Goal: Information Seeking & Learning: Learn about a topic

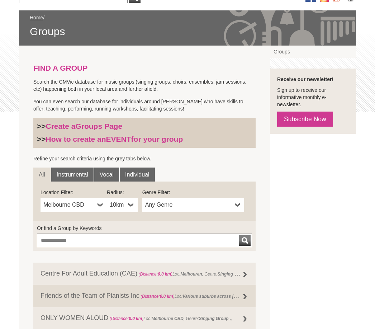
scroll to position [102, 0]
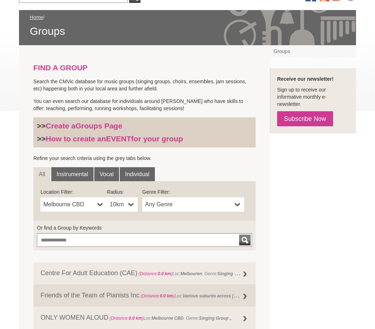
click at [106, 174] on link "Vocal" at bounding box center [106, 174] width 25 height 14
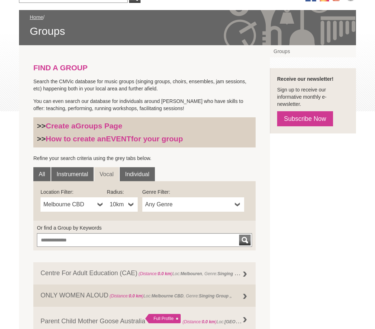
click at [129, 203] on b at bounding box center [131, 204] width 6 height 14
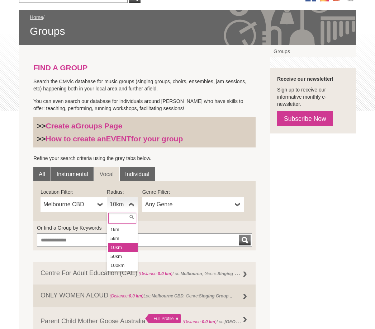
scroll to position [102, 0]
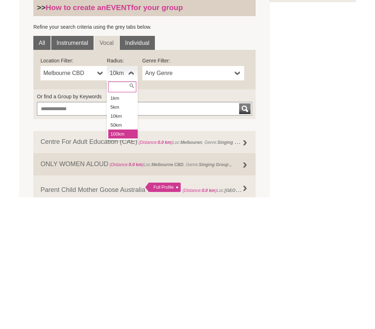
click at [119, 261] on li "100km" at bounding box center [122, 265] width 29 height 9
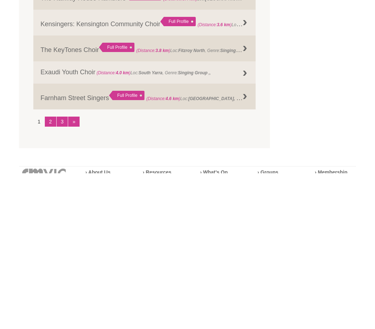
scroll to position [822, 0]
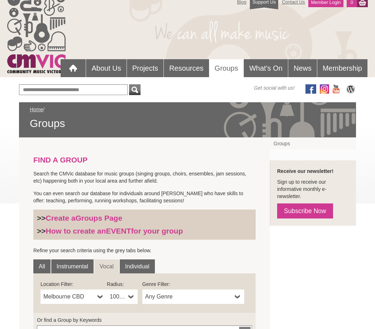
scroll to position [10, 0]
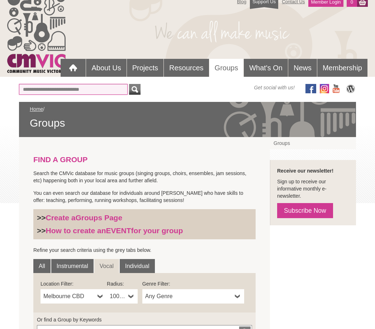
click at [111, 89] on input "Or find a Group by Keywords" at bounding box center [73, 89] width 109 height 11
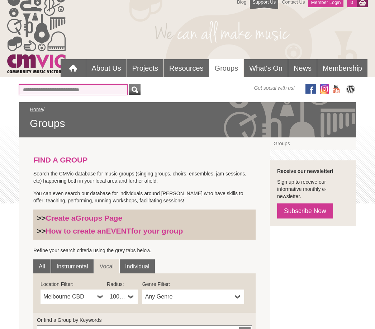
type input "*"
type input "*********"
click at [139, 90] on div "submit" at bounding box center [134, 89] width 9 height 11
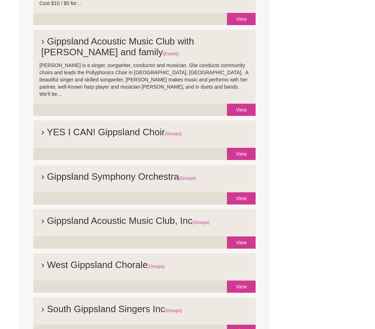
scroll to position [235, 0]
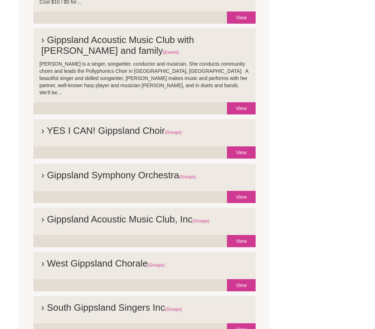
click at [247, 148] on link "View" at bounding box center [241, 153] width 29 height 12
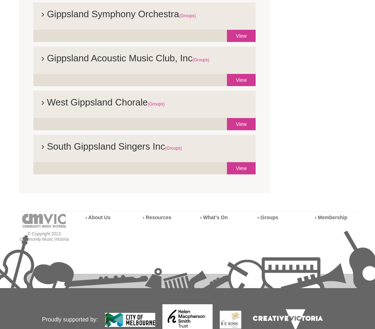
scroll to position [397, 0]
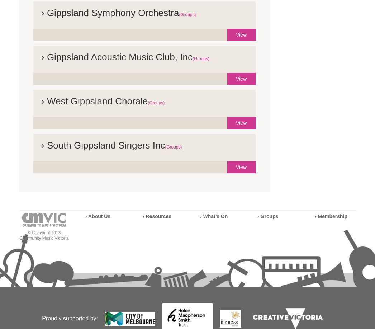
click at [240, 73] on link "View" at bounding box center [241, 79] width 29 height 12
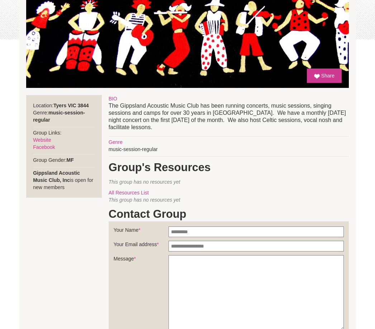
scroll to position [174, 0]
click at [48, 148] on link "Facebook" at bounding box center [44, 147] width 22 height 6
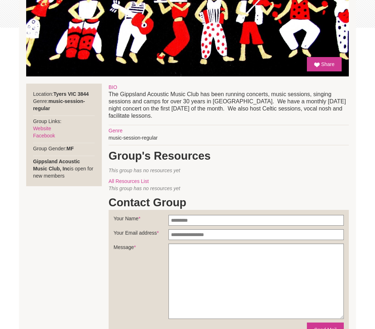
click at [46, 128] on link "Website" at bounding box center [42, 128] width 18 height 6
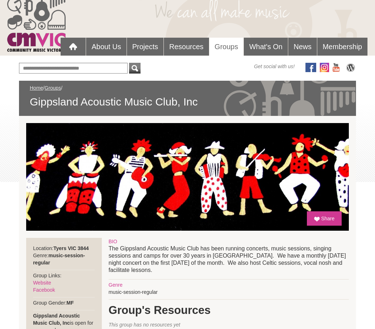
scroll to position [0, 0]
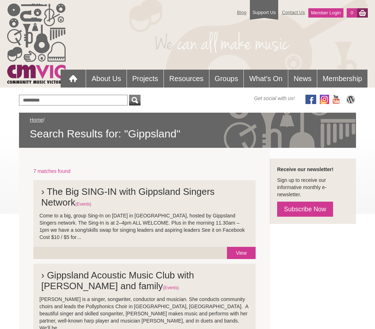
scroll to position [420, 0]
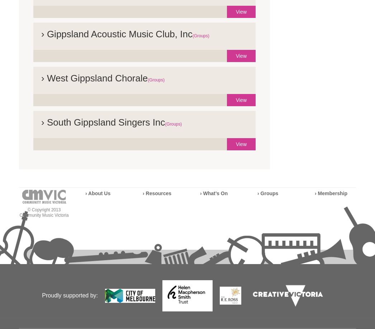
click at [242, 94] on link "View" at bounding box center [241, 100] width 29 height 12
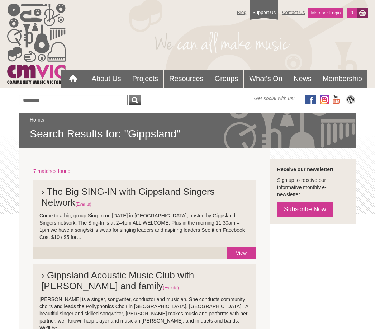
scroll to position [420, 0]
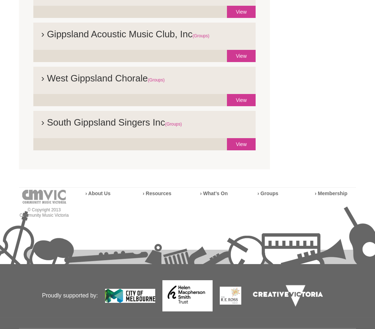
click at [244, 129] on li "› South Gippsland Singers Inc (Groups)" at bounding box center [144, 124] width 222 height 27
click at [246, 138] on link "View" at bounding box center [241, 144] width 29 height 12
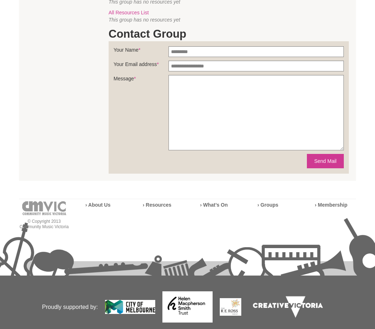
scroll to position [267, 0]
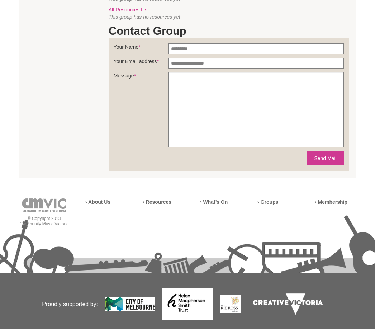
click at [104, 200] on strong "› About Us" at bounding box center [97, 202] width 25 height 6
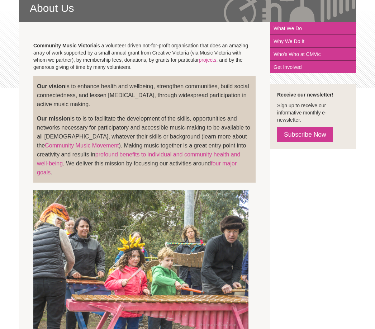
scroll to position [125, 0]
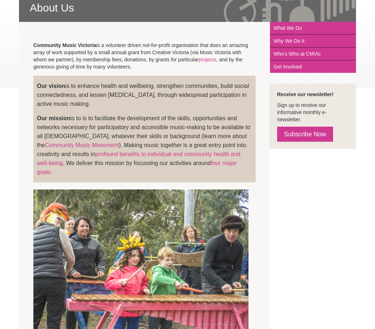
click at [119, 142] on link "Community Music Movement" at bounding box center [82, 145] width 74 height 6
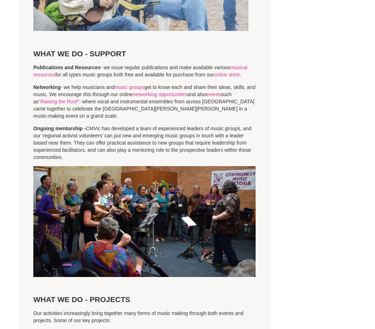
scroll to position [935, 0]
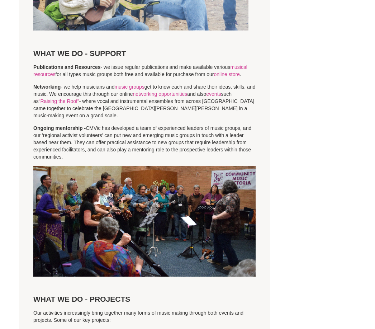
click at [185, 201] on img at bounding box center [144, 221] width 222 height 111
click at [181, 203] on img at bounding box center [144, 221] width 222 height 111
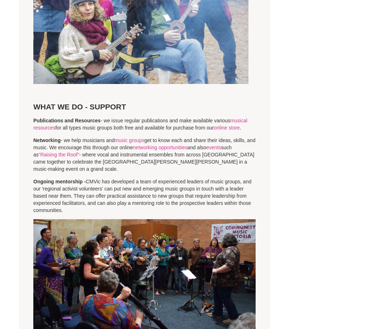
scroll to position [882, 0]
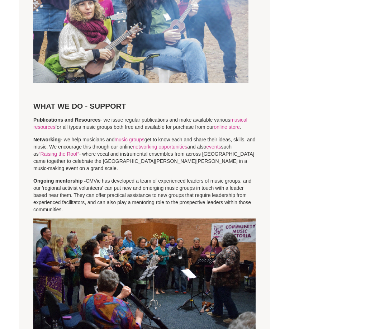
click at [166, 243] on img at bounding box center [144, 274] width 222 height 111
click at [172, 239] on img at bounding box center [144, 274] width 222 height 111
click at [173, 242] on img at bounding box center [144, 274] width 222 height 111
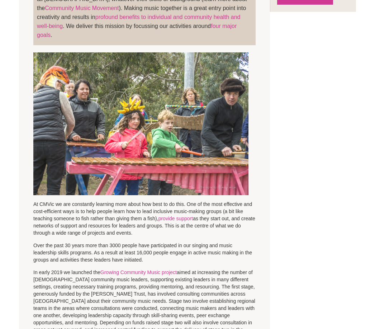
scroll to position [0, 0]
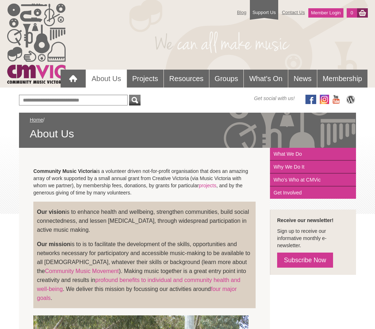
click at [227, 80] on link "Groups" at bounding box center [226, 79] width 34 height 18
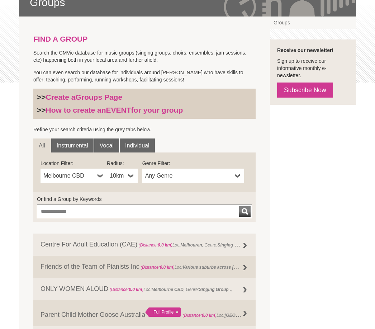
scroll to position [140, 0]
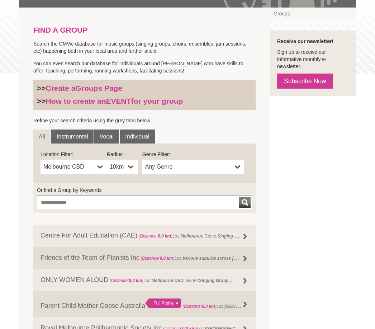
click at [108, 137] on link "Vocal" at bounding box center [106, 137] width 25 height 14
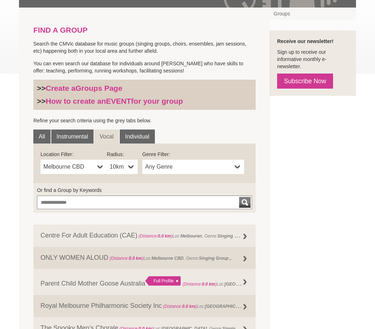
click at [102, 169] on b at bounding box center [100, 167] width 6 height 14
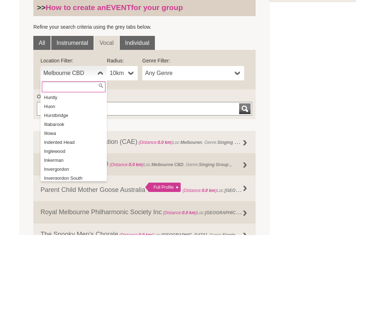
scroll to position [6442, 0]
click at [62, 286] on li "Inverloch" at bounding box center [74, 290] width 65 height 9
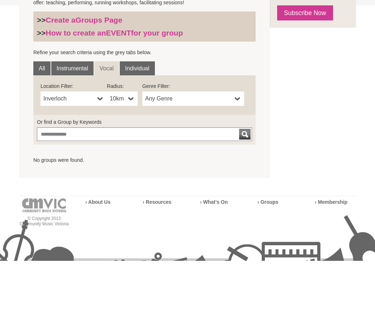
click at [132, 160] on b at bounding box center [131, 167] width 6 height 14
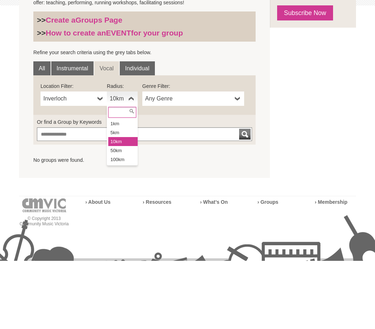
click at [122, 214] on li "50km" at bounding box center [122, 218] width 29 height 9
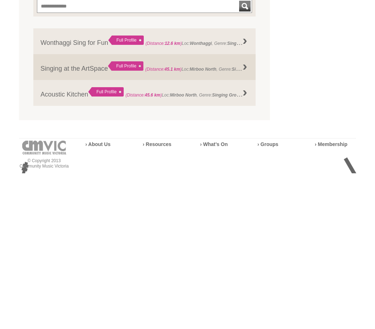
scroll to position [185, 0]
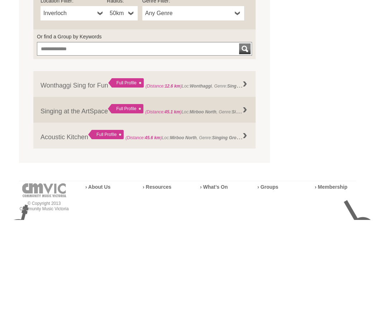
click at [250, 212] on div at bounding box center [245, 219] width 14 height 14
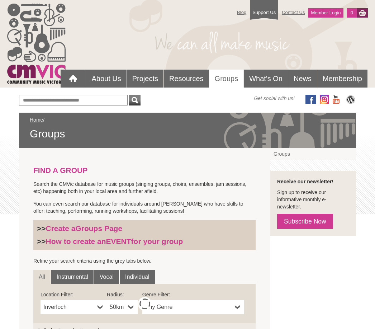
scroll to position [231, 0]
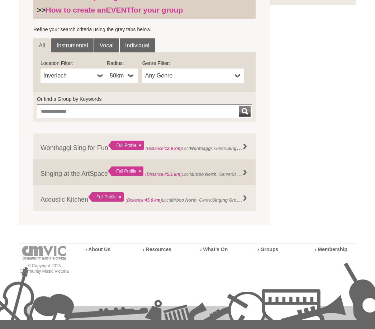
click at [130, 143] on div "Full Profile" at bounding box center [125, 145] width 35 height 9
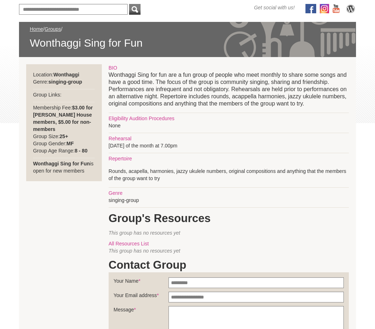
scroll to position [24, 0]
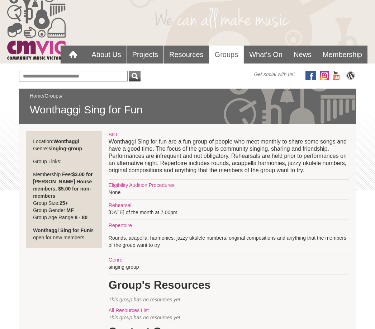
click at [314, 75] on div at bounding box center [310, 75] width 11 height 9
